Goal: Transaction & Acquisition: Purchase product/service

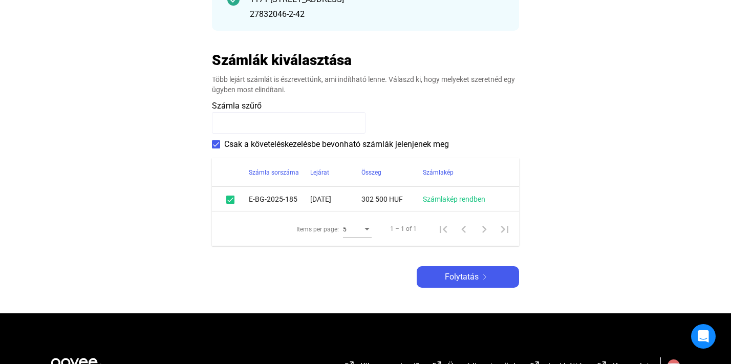
scroll to position [192, 0]
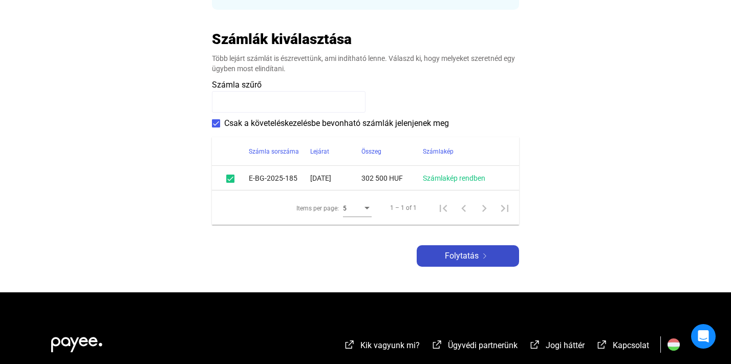
click at [455, 262] on span "Folytatás" at bounding box center [462, 256] width 34 height 12
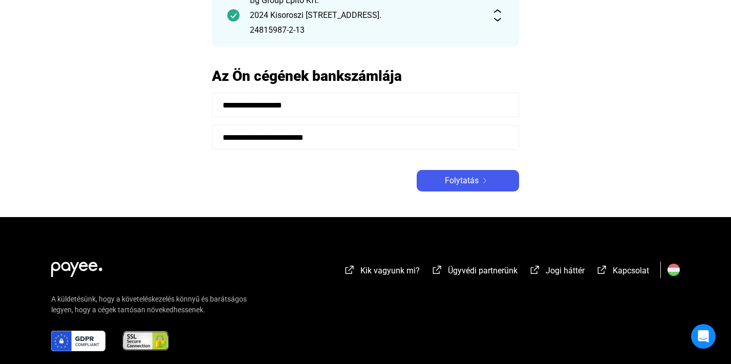
scroll to position [123, 0]
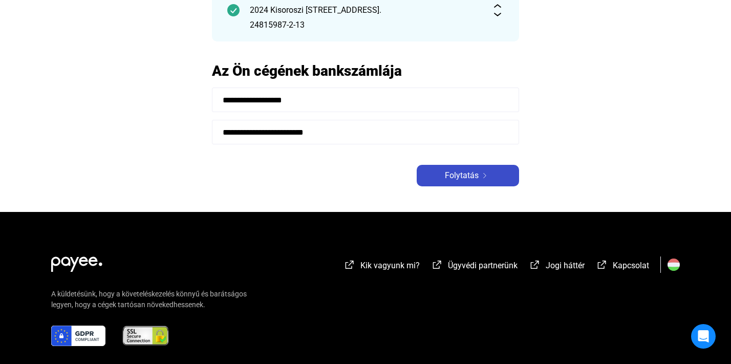
click at [451, 176] on span "Folytatás" at bounding box center [462, 176] width 34 height 12
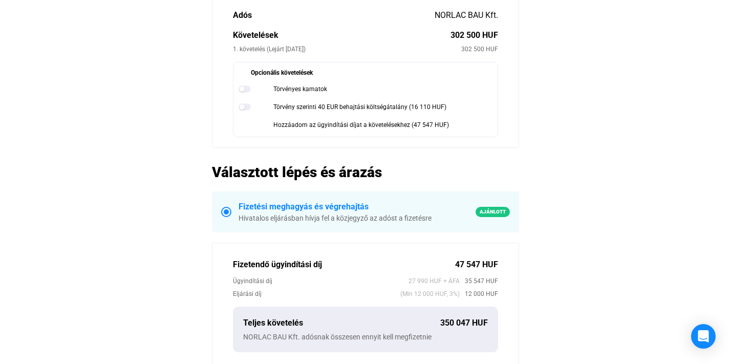
scroll to position [123, 0]
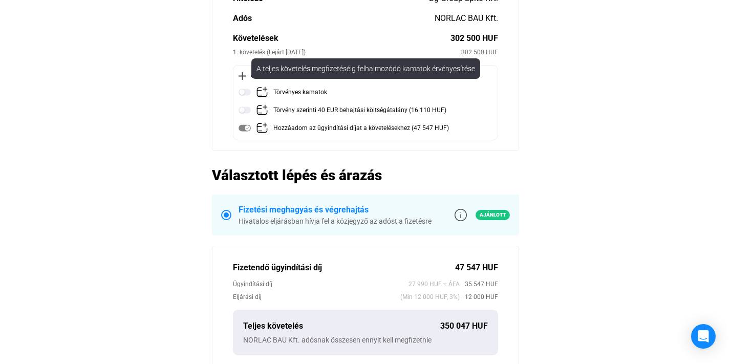
click at [243, 92] on img at bounding box center [245, 92] width 12 height 12
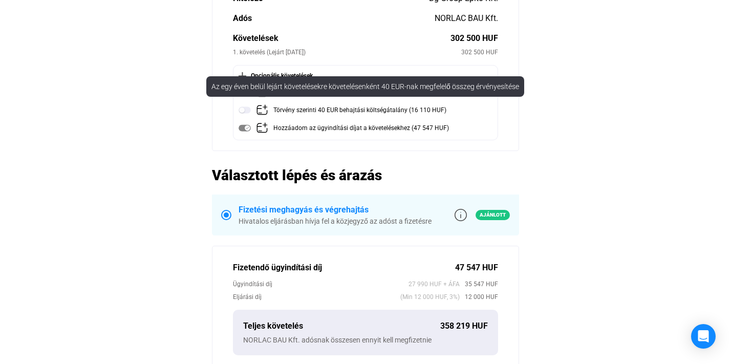
click at [244, 111] on img at bounding box center [245, 110] width 12 height 12
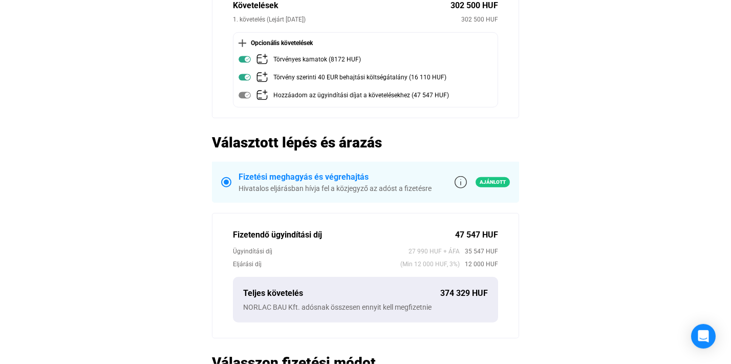
scroll to position [562, 0]
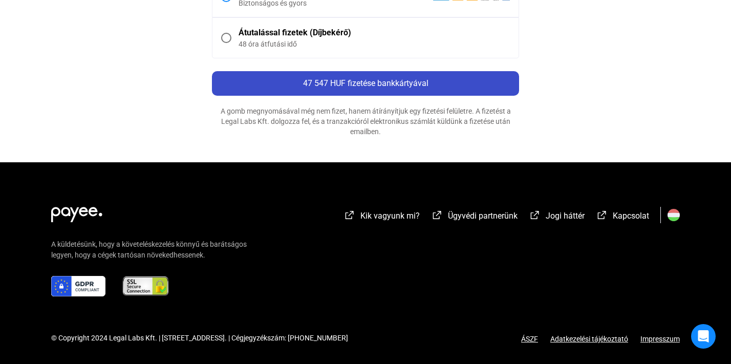
click at [364, 83] on span "47 547 HUF fizetése bankkártyával" at bounding box center [365, 83] width 125 height 10
